Goal: Task Accomplishment & Management: Manage account settings

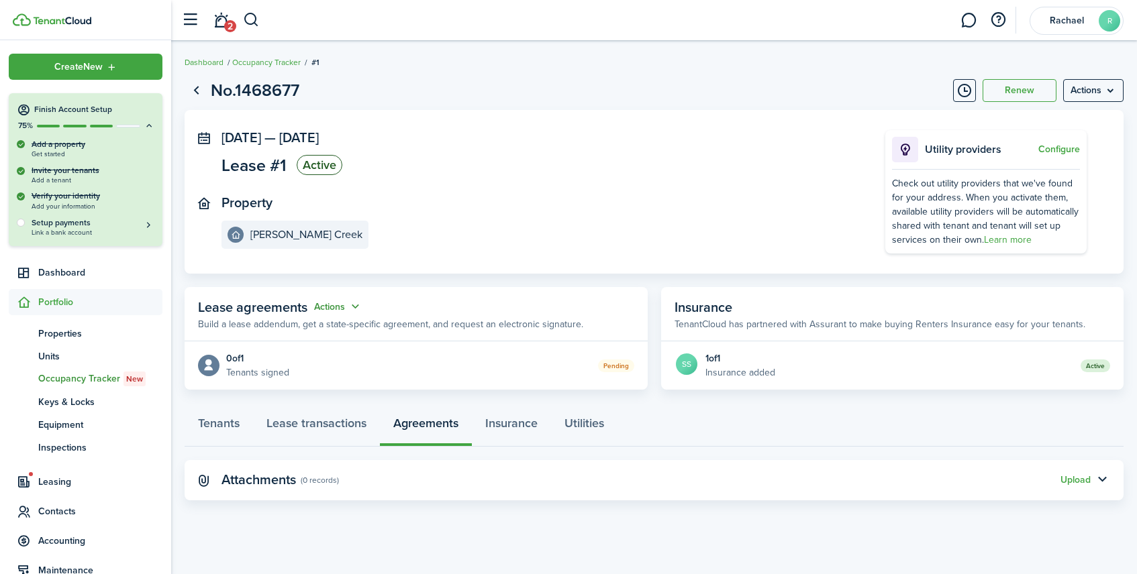
click at [347, 310] on button "Actions" at bounding box center [338, 306] width 48 height 15
click at [338, 334] on link "Edit" at bounding box center [304, 332] width 117 height 23
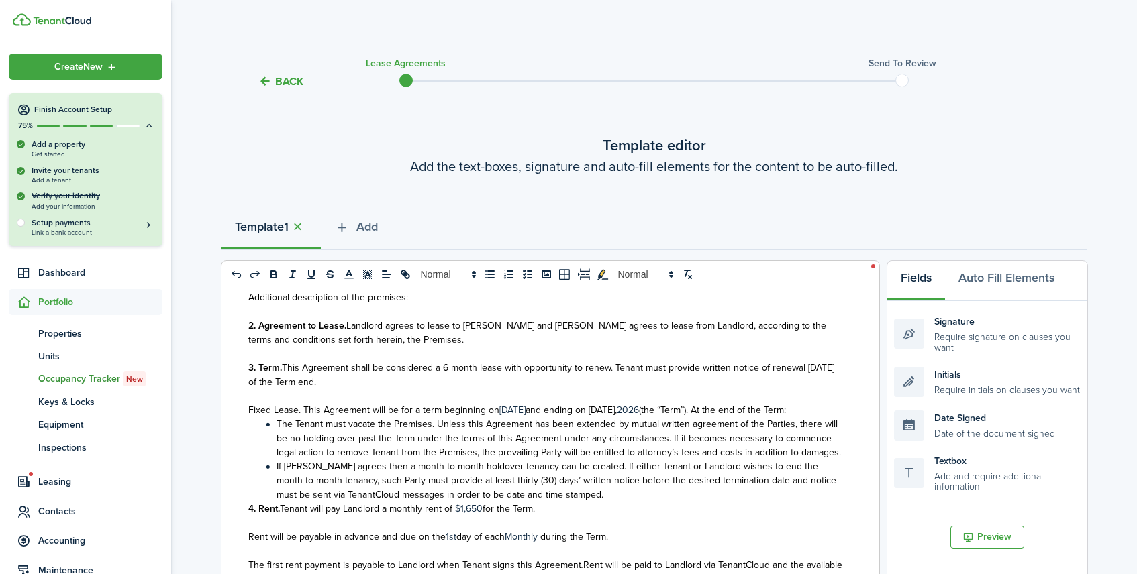
scroll to position [575, 0]
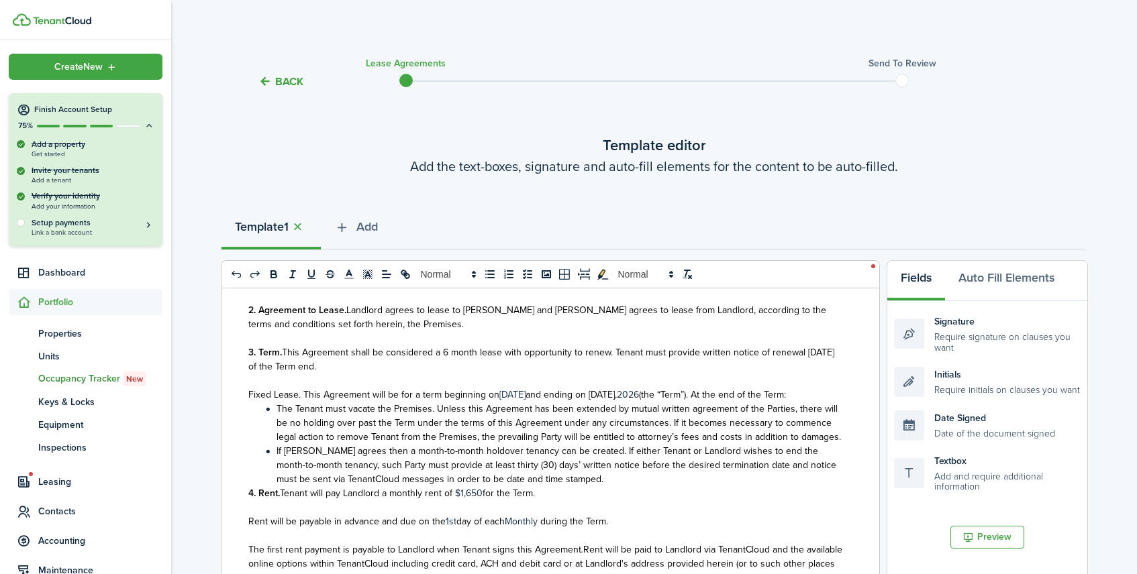
click at [605, 390] on span "and ending on [DATE]," at bounding box center [570, 395] width 91 height 14
drag, startPoint x: 612, startPoint y: 395, endPoint x: 656, endPoint y: 389, distance: 44.6
click at [656, 389] on p "Fixed Lease. This Agreement will be for a term beginning on [DATE] and ending o…" at bounding box center [545, 395] width 594 height 14
click at [558, 378] on p at bounding box center [545, 381] width 594 height 14
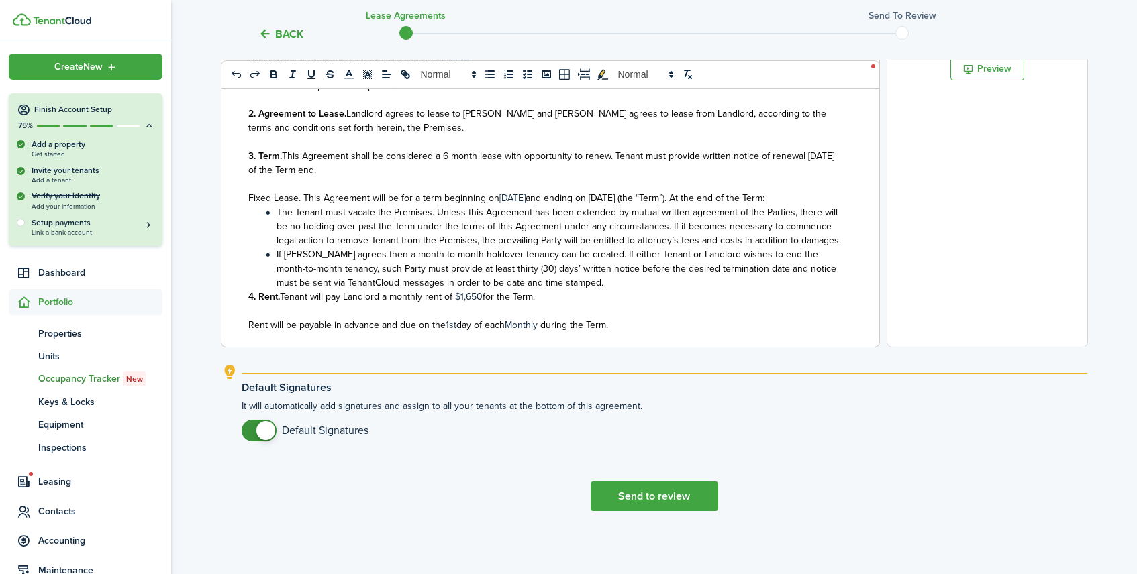
scroll to position [306, 0]
click at [448, 155] on span "This Agreement shall be considered a 6 month lease with opportunity to renew. T…" at bounding box center [541, 160] width 586 height 28
click at [642, 197] on span "and ending on [DATE] (the “Term”). At the end of the Term:" at bounding box center [644, 196] width 239 height 14
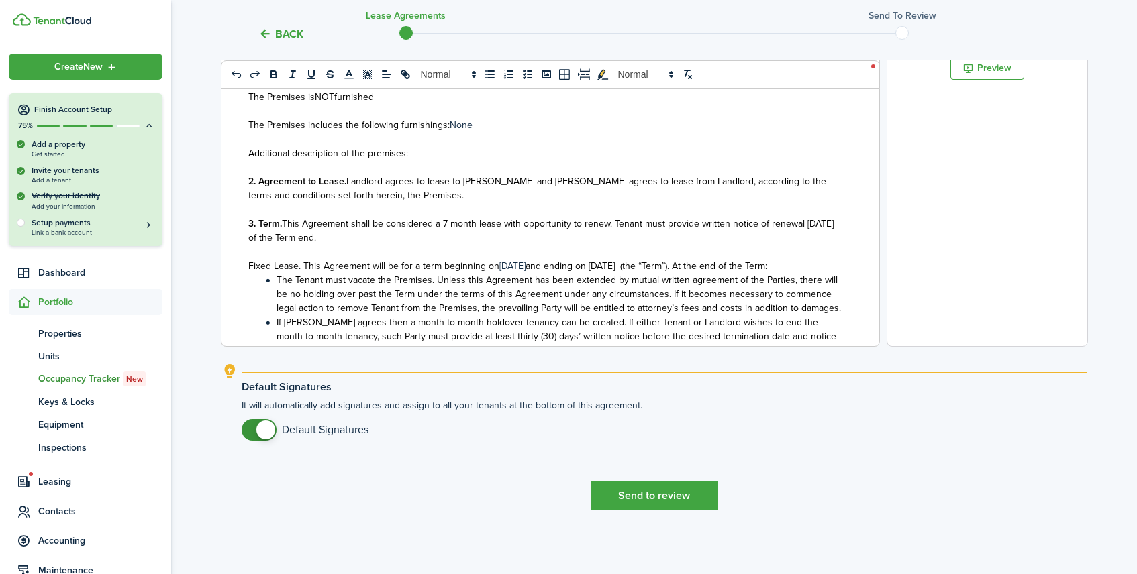
scroll to position [236, 0]
click at [691, 493] on button "Send to review" at bounding box center [655, 496] width 128 height 30
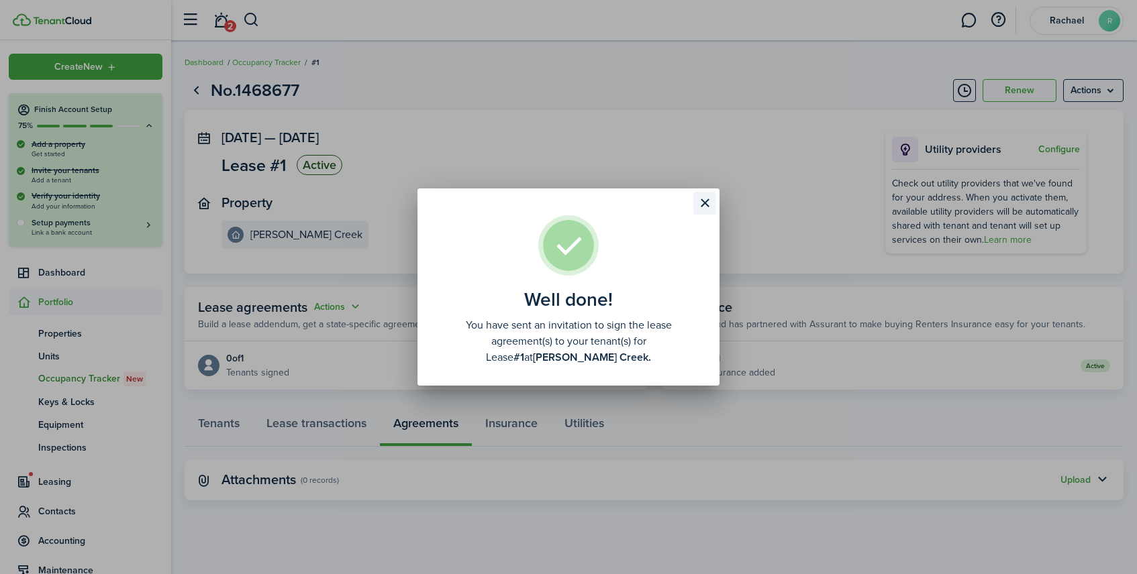
click at [707, 201] on button "Close modal" at bounding box center [704, 203] width 23 height 23
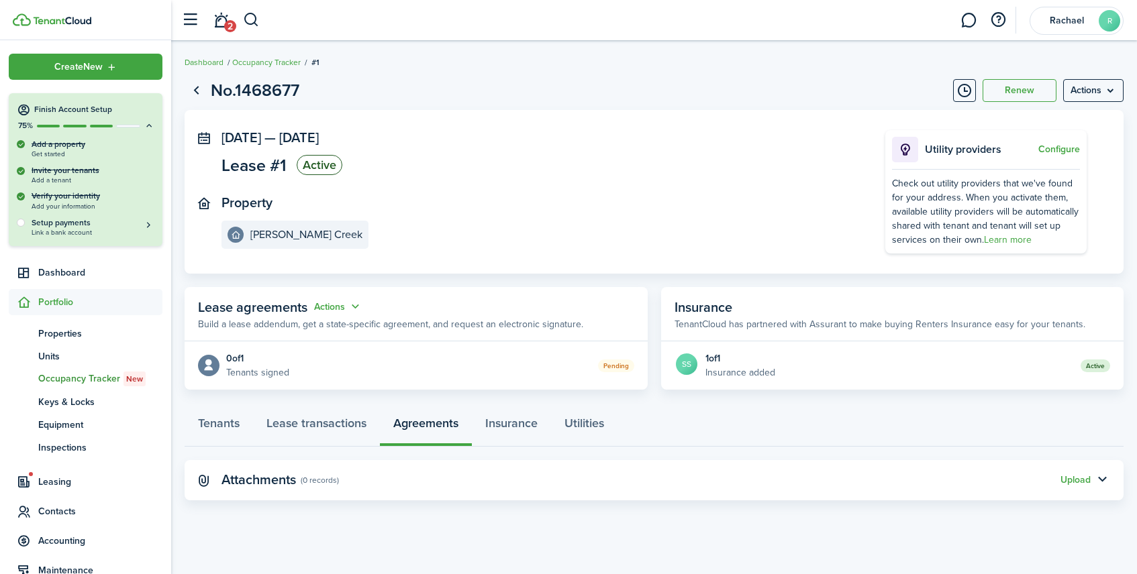
click at [440, 354] on panel-main-body "0 of 1 Tenants signed Pending" at bounding box center [416, 366] width 463 height 48
